Goal: Transaction & Acquisition: Purchase product/service

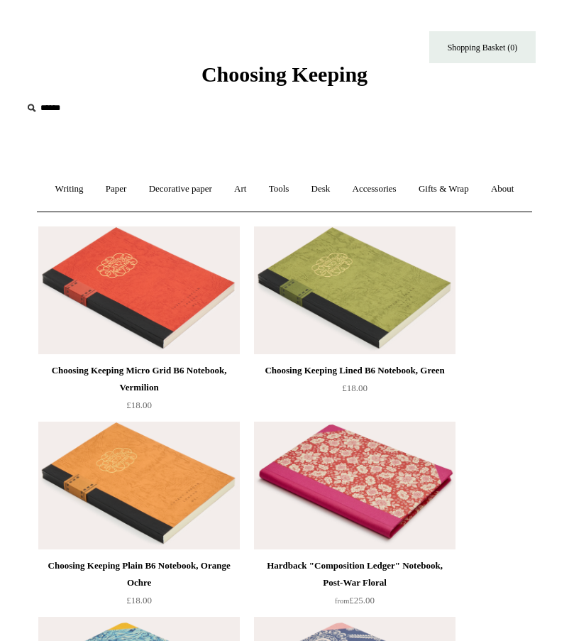
click at [48, 114] on input "text" at bounding box center [109, 108] width 175 height 26
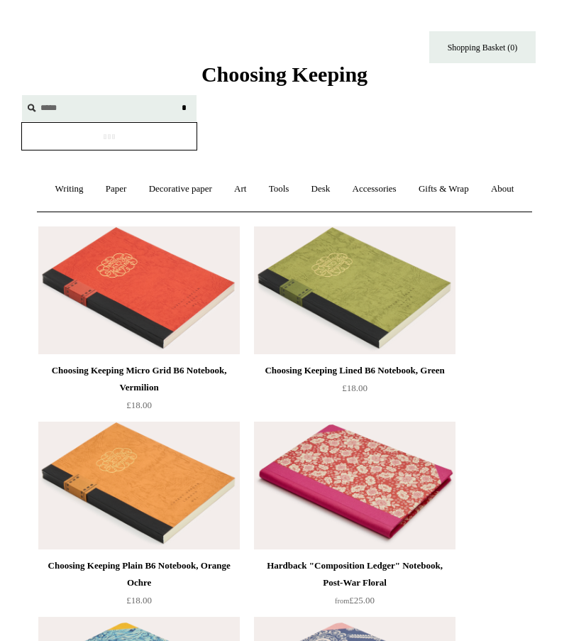
type input "*****"
click at [177, 95] on input "*" at bounding box center [184, 107] width 14 height 25
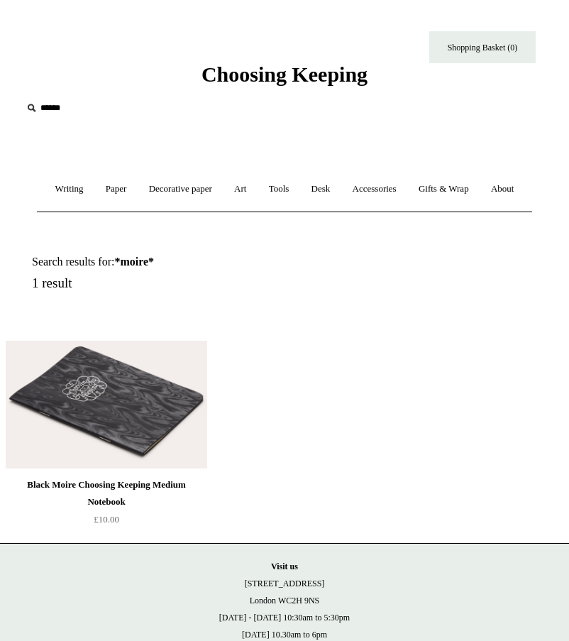
click at [89, 375] on div "Black Moire Choosing Keeping Medium Notebook £10.00" at bounding box center [106, 431] width 213 height 195
click at [111, 436] on img at bounding box center [107, 405] width 202 height 128
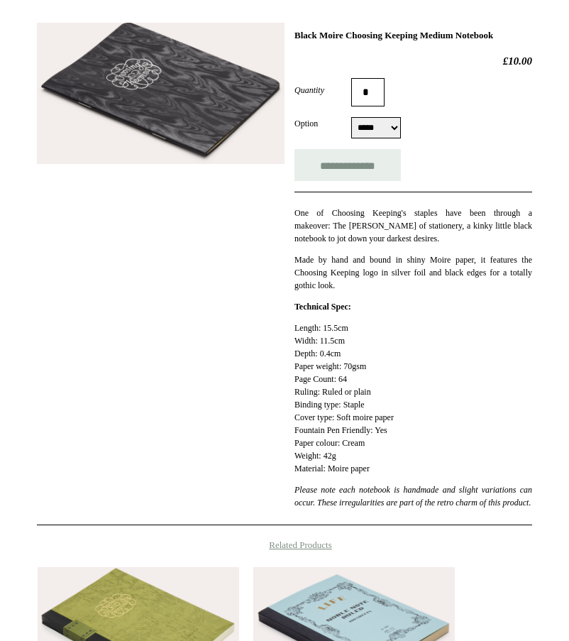
scroll to position [238, 0]
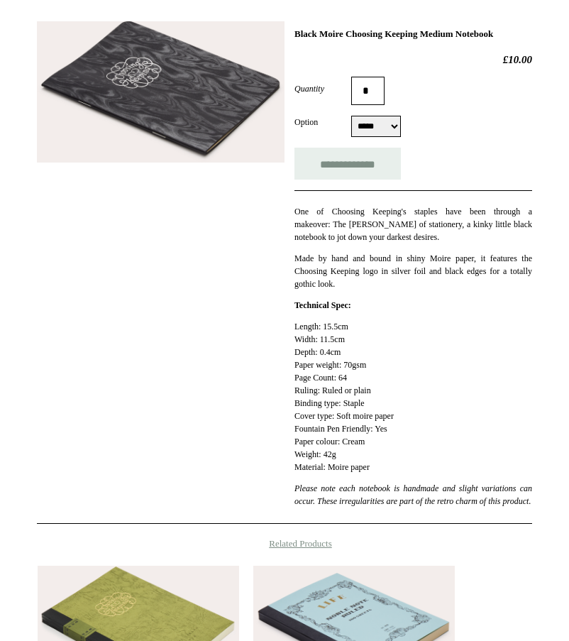
click at [424, 243] on p "One of Choosing Keeping's staples have been through a makeover: The [PERSON_NAM…" at bounding box center [413, 224] width 238 height 38
click at [472, 243] on p "One of Choosing Keeping's staples have been through a makeover: The Mary Shelle…" at bounding box center [413, 224] width 238 height 38
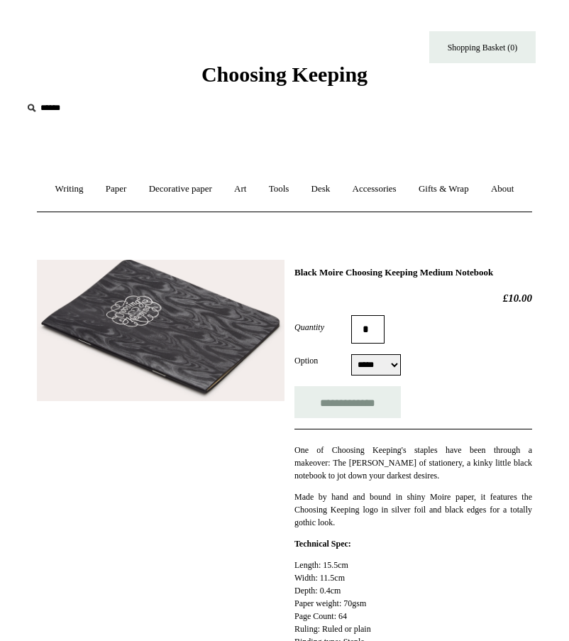
scroll to position [25, 0]
